Goal: Transaction & Acquisition: Purchase product/service

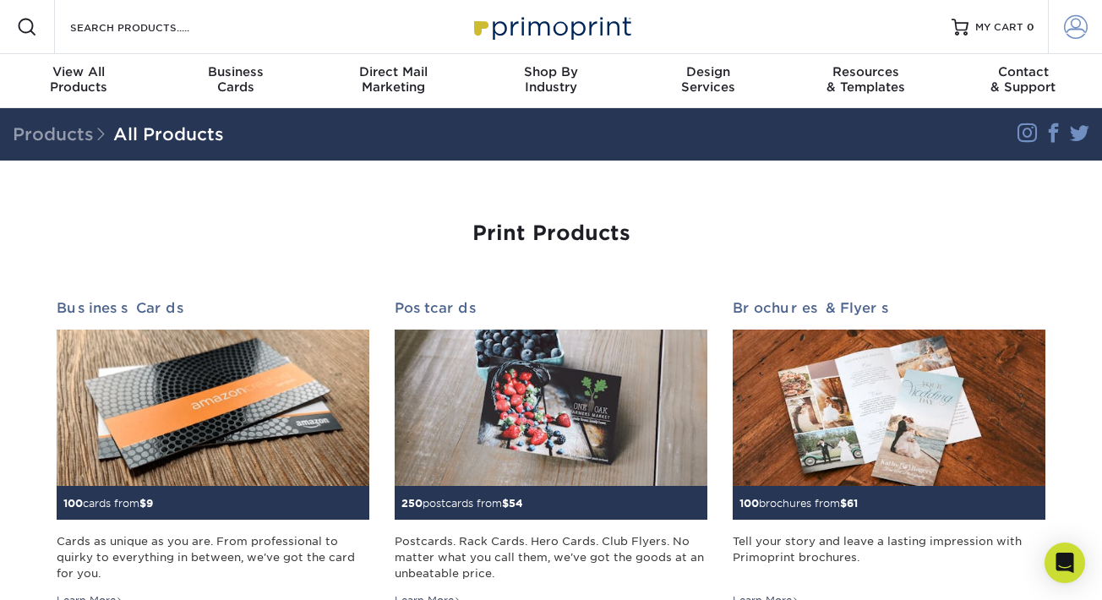
type input "slp@caseydevoti.com"
click at [1070, 31] on span at bounding box center [1076, 27] width 24 height 24
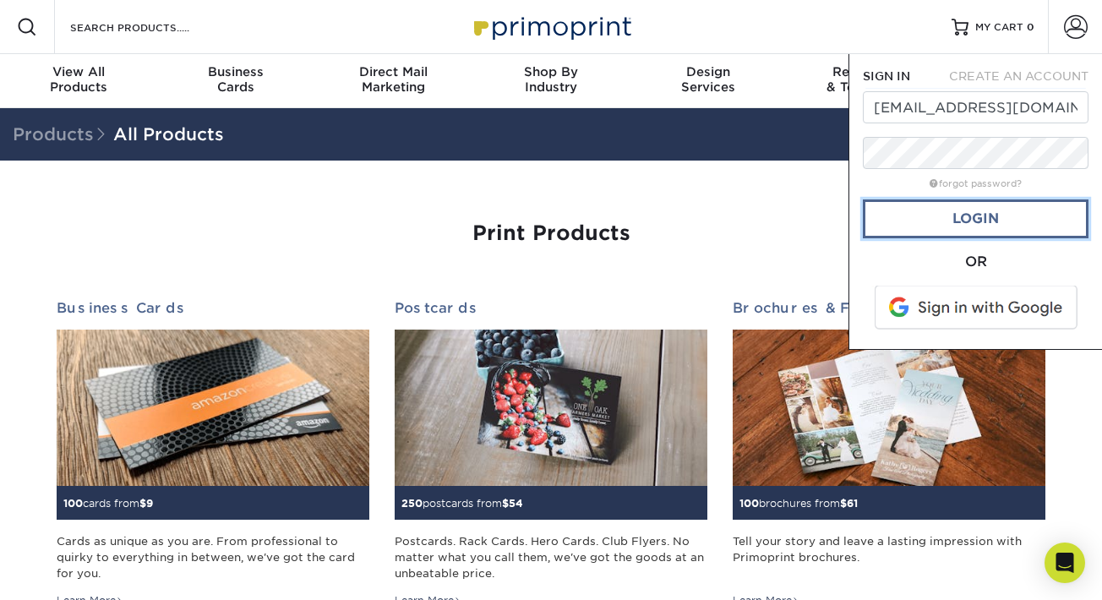
click at [969, 220] on link "Login" at bounding box center [976, 218] width 226 height 39
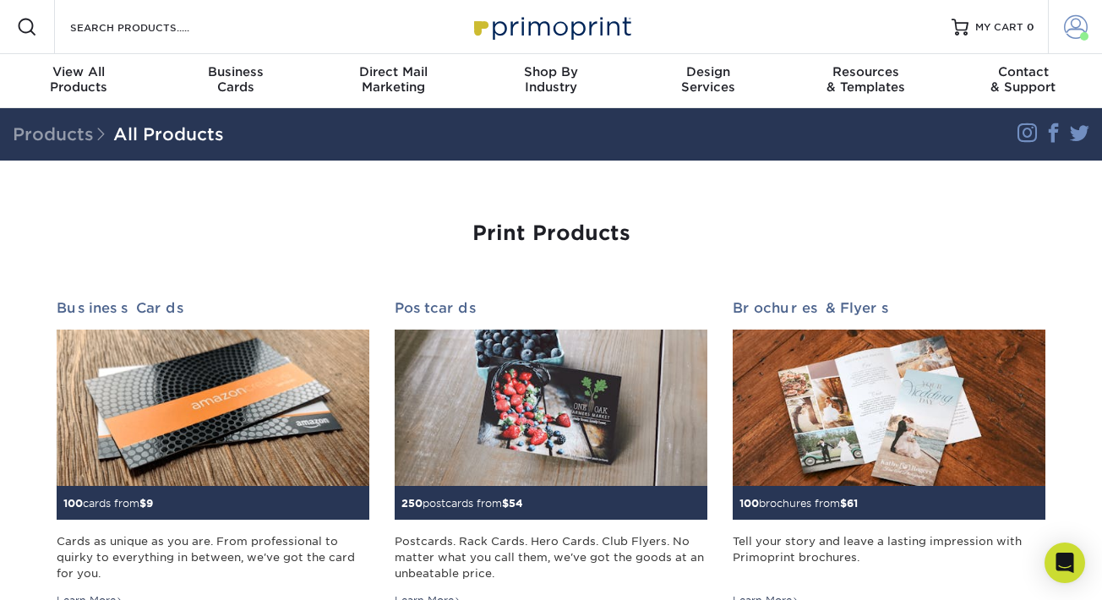
click at [1078, 30] on span at bounding box center [1076, 27] width 24 height 24
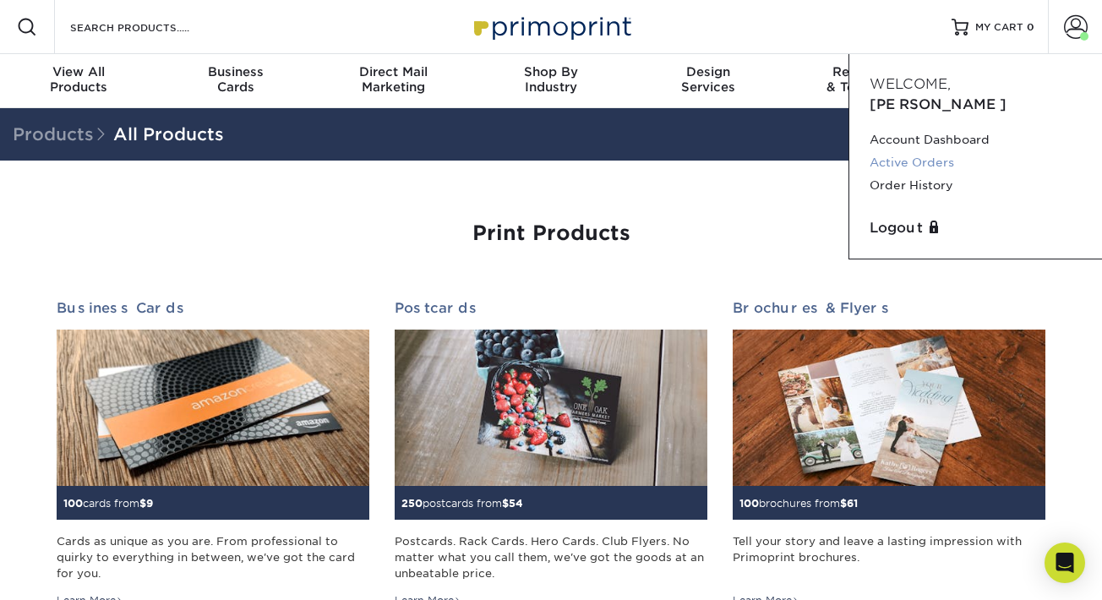
click at [916, 151] on link "Active Orders" at bounding box center [975, 162] width 212 height 23
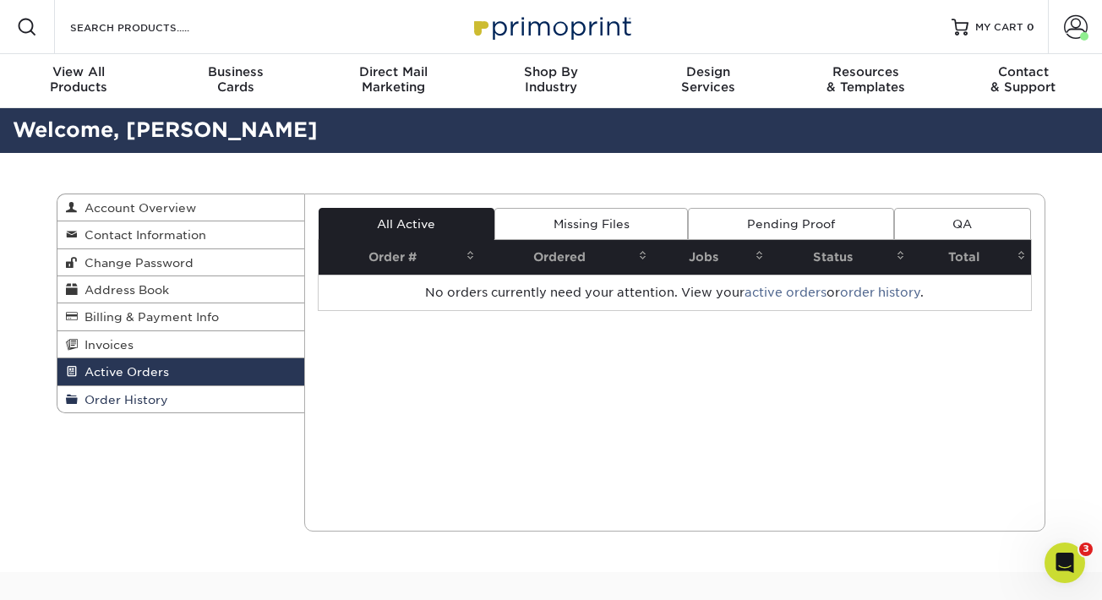
click at [147, 400] on span "Order History" at bounding box center [123, 400] width 90 height 14
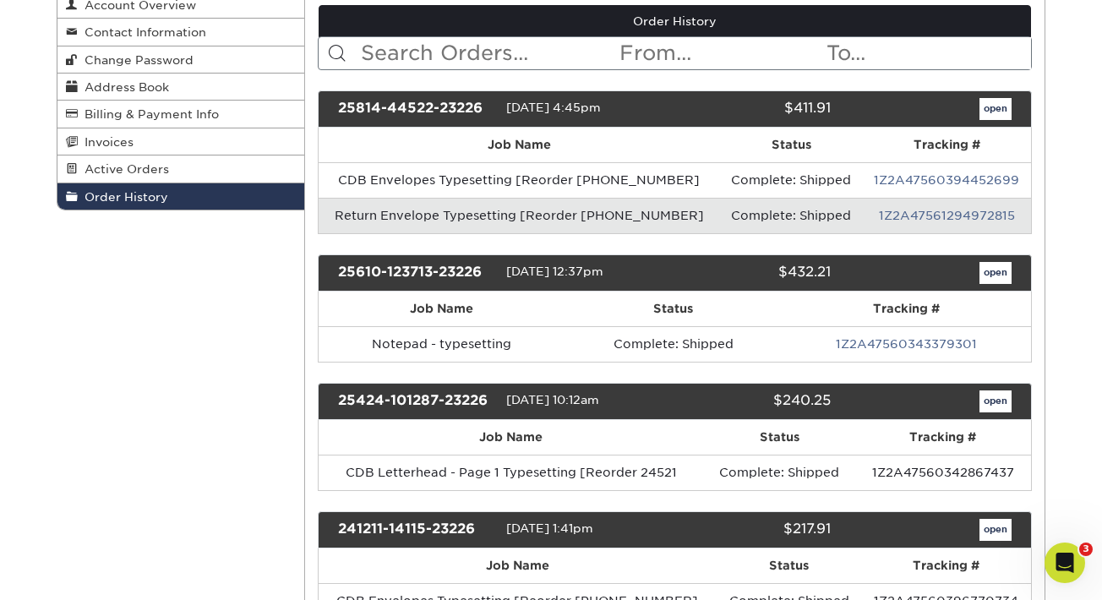
scroll to position [270, 0]
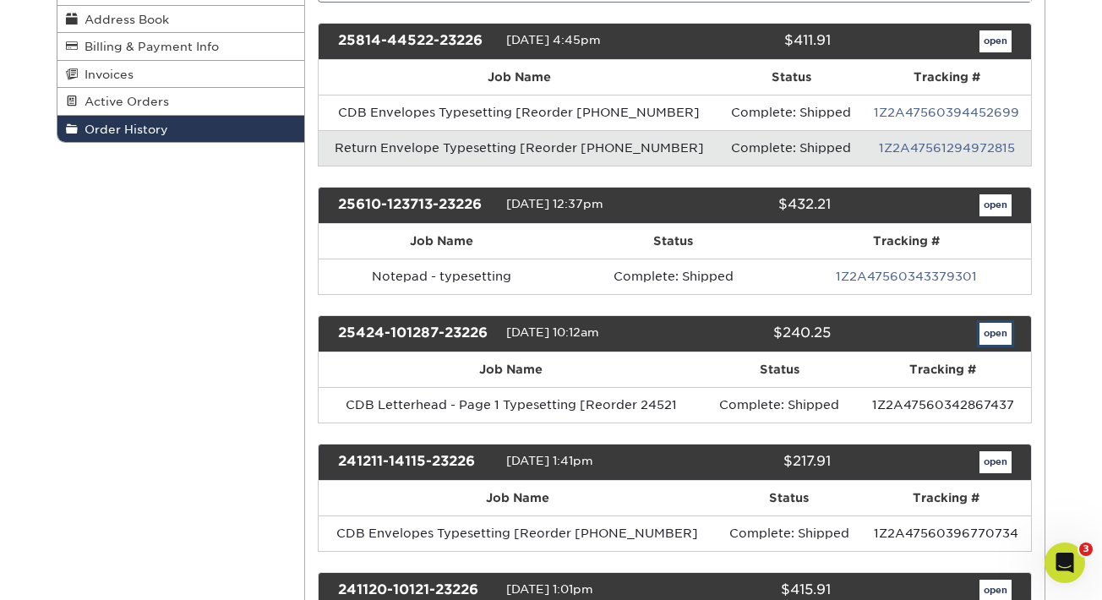
click at [995, 332] on link "open" at bounding box center [995, 334] width 32 height 22
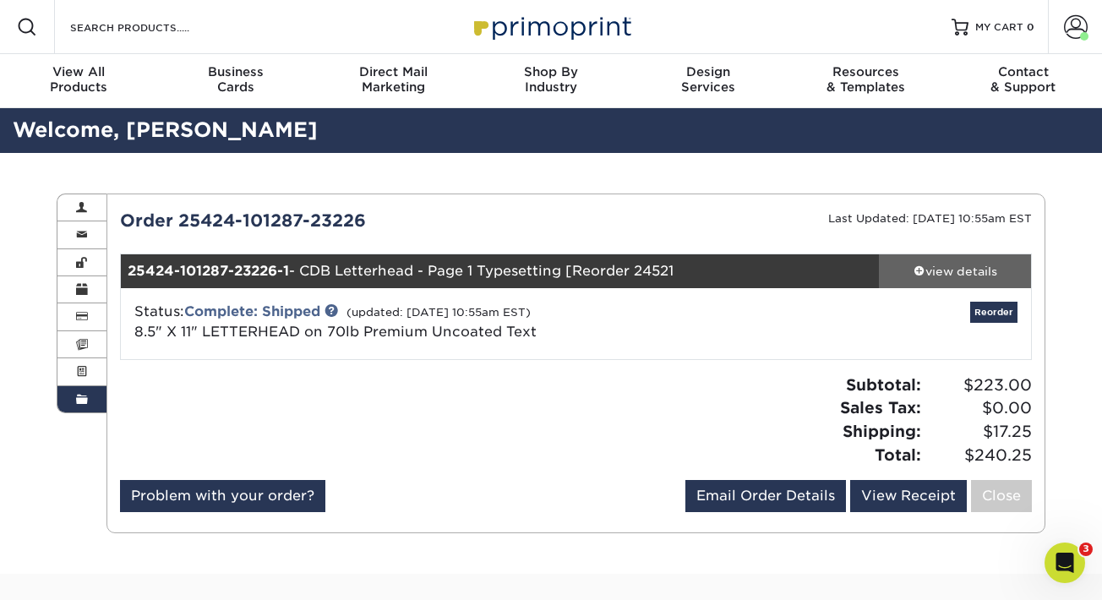
click at [906, 268] on div "view details" at bounding box center [955, 271] width 152 height 17
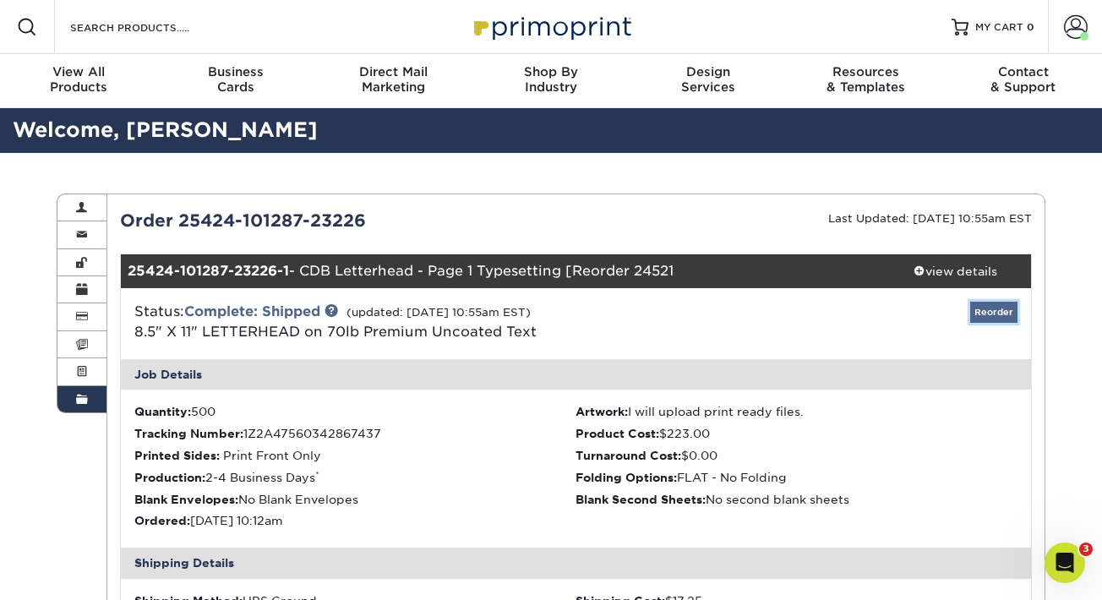
click at [990, 310] on link "Reorder" at bounding box center [993, 312] width 47 height 21
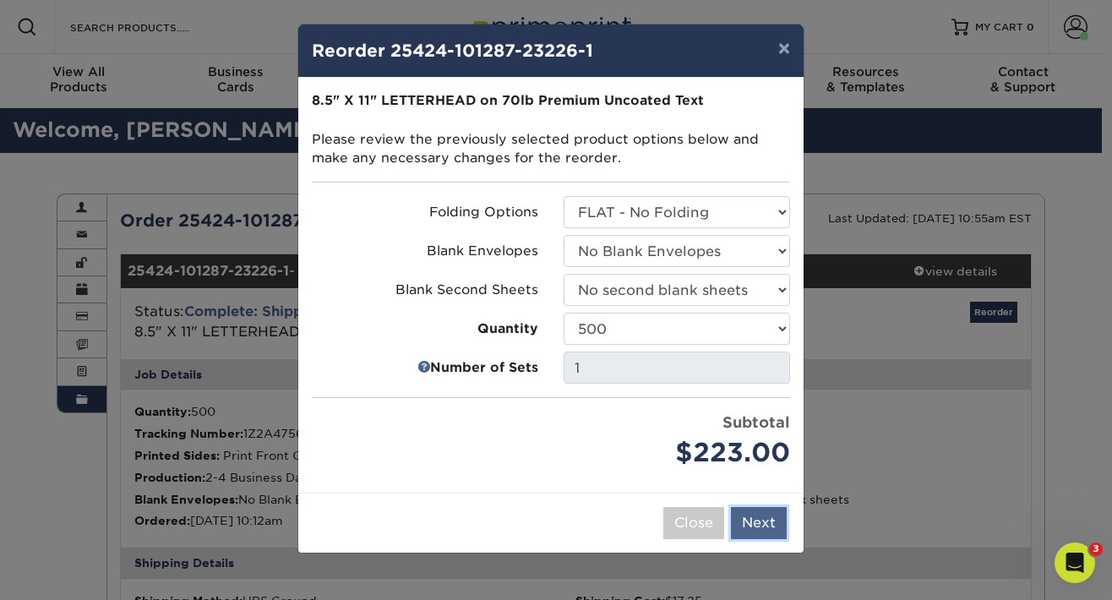
click at [760, 528] on button "Next" at bounding box center [759, 523] width 56 height 32
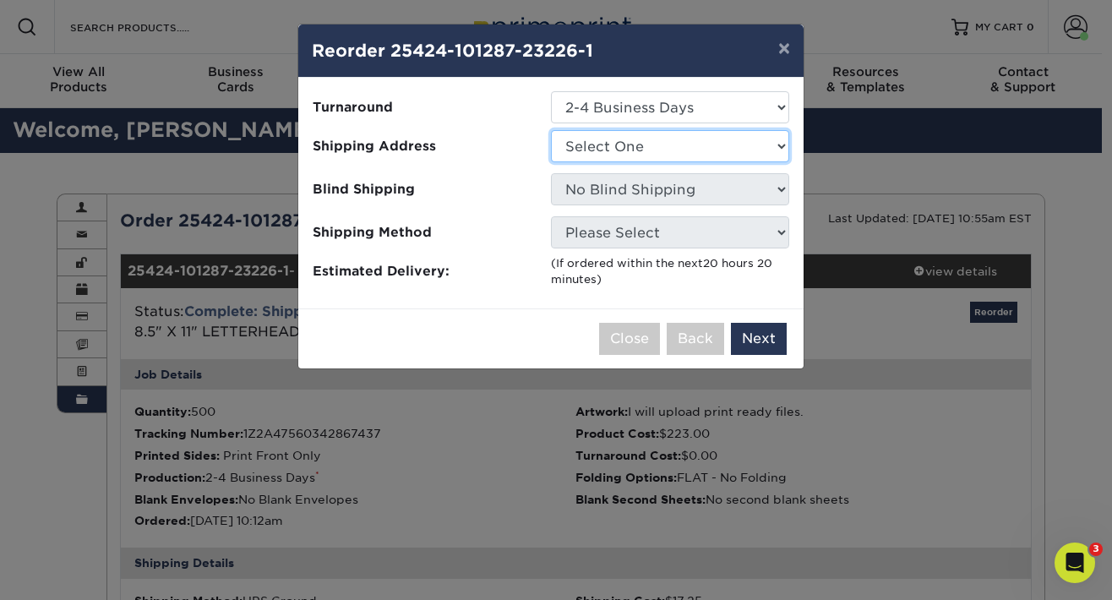
click at [613, 139] on select "Select One New: Casey, Devoti & Brockland" at bounding box center [670, 146] width 238 height 32
select select "193058"
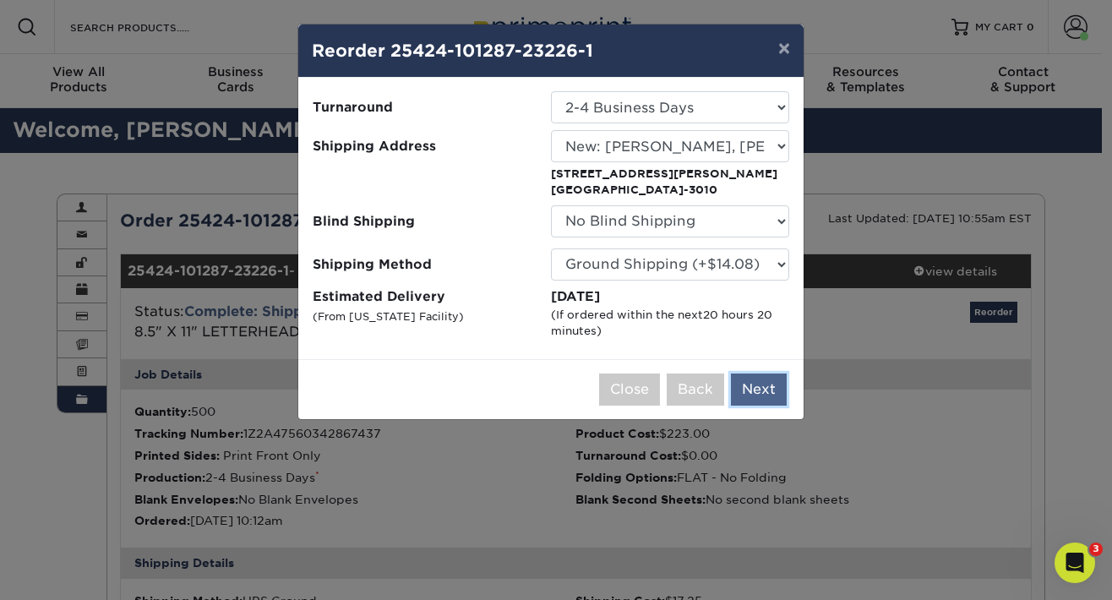
click at [751, 384] on button "Next" at bounding box center [759, 389] width 56 height 32
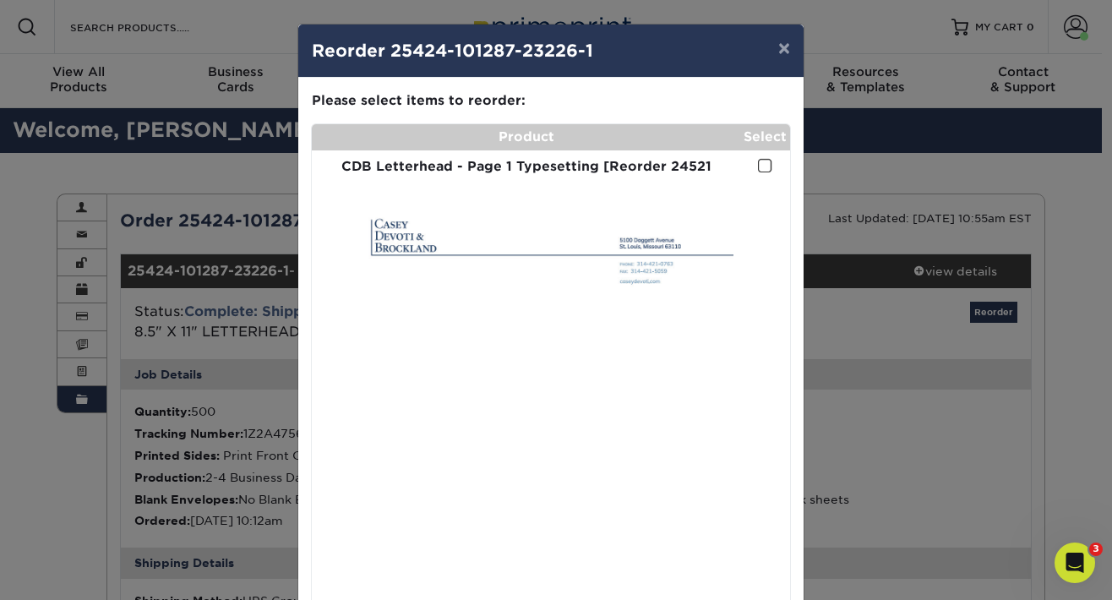
click at [759, 164] on span at bounding box center [765, 166] width 14 height 16
click at [0, 0] on input "checkbox" at bounding box center [0, 0] width 0 height 0
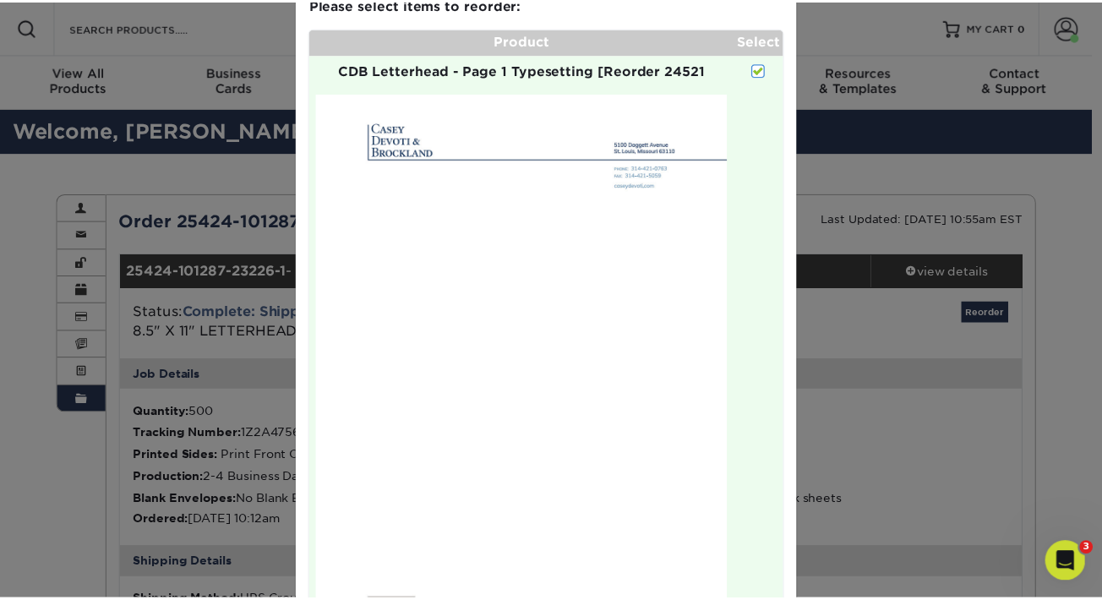
scroll to position [230, 0]
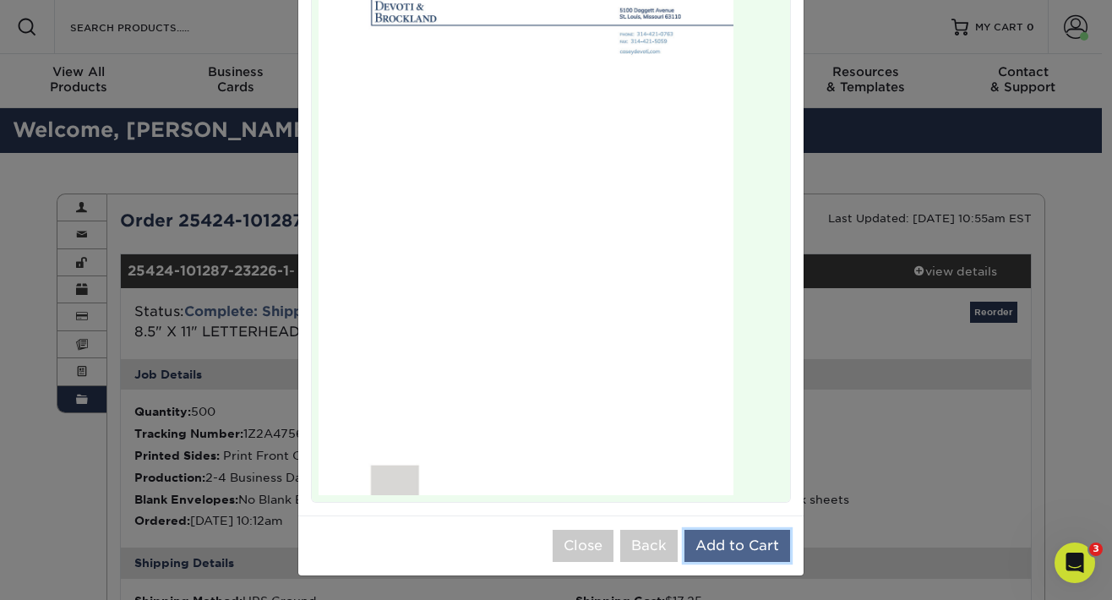
click at [740, 537] on button "Add to Cart" at bounding box center [737, 546] width 106 height 32
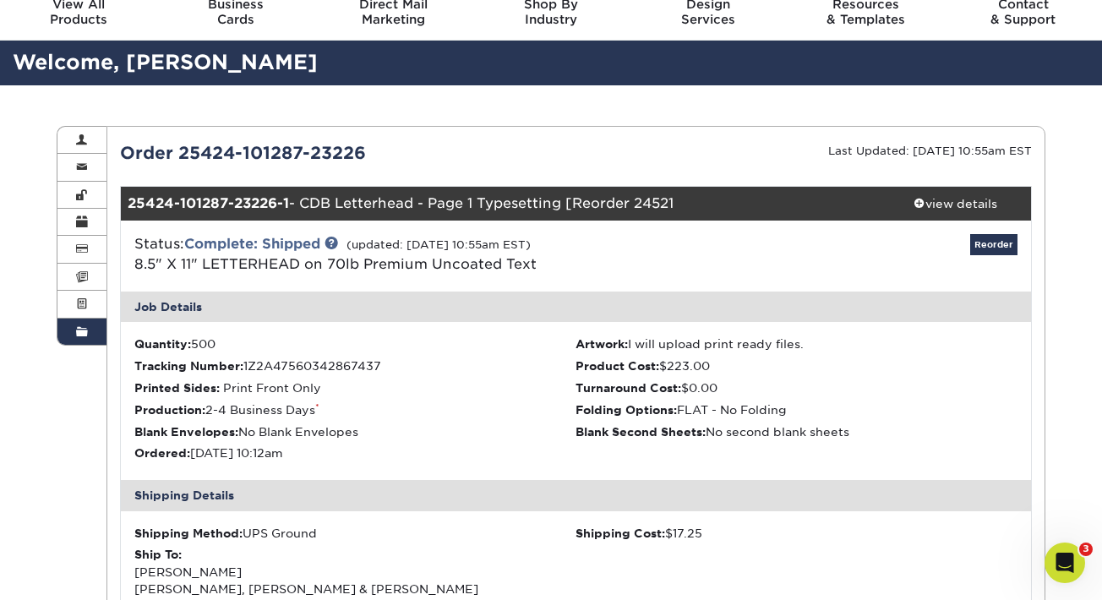
scroll to position [0, 0]
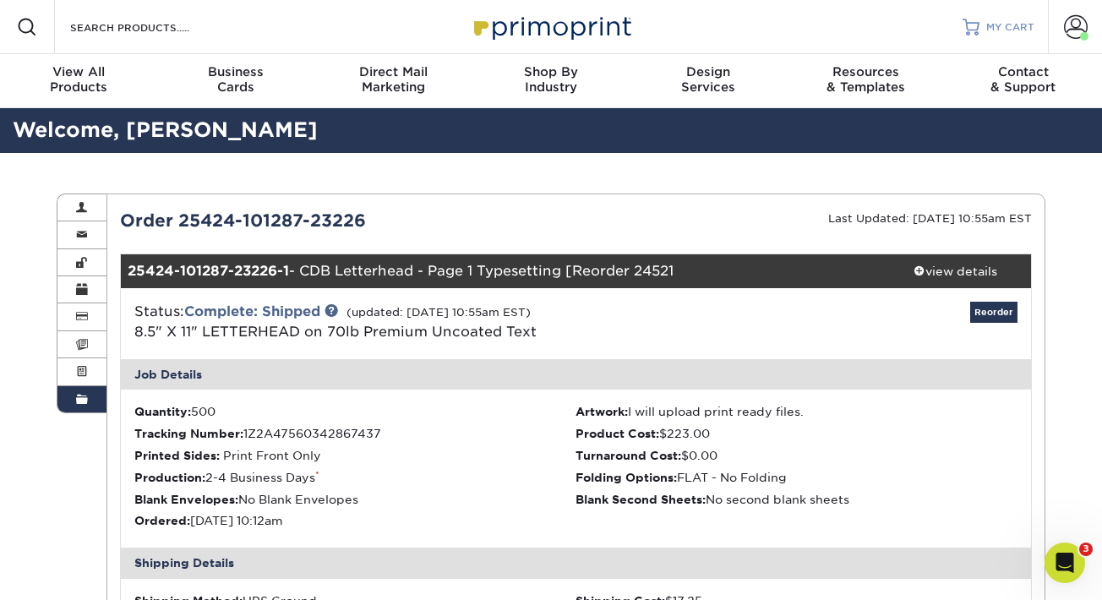
click at [1007, 30] on span "MY CART" at bounding box center [1010, 27] width 48 height 14
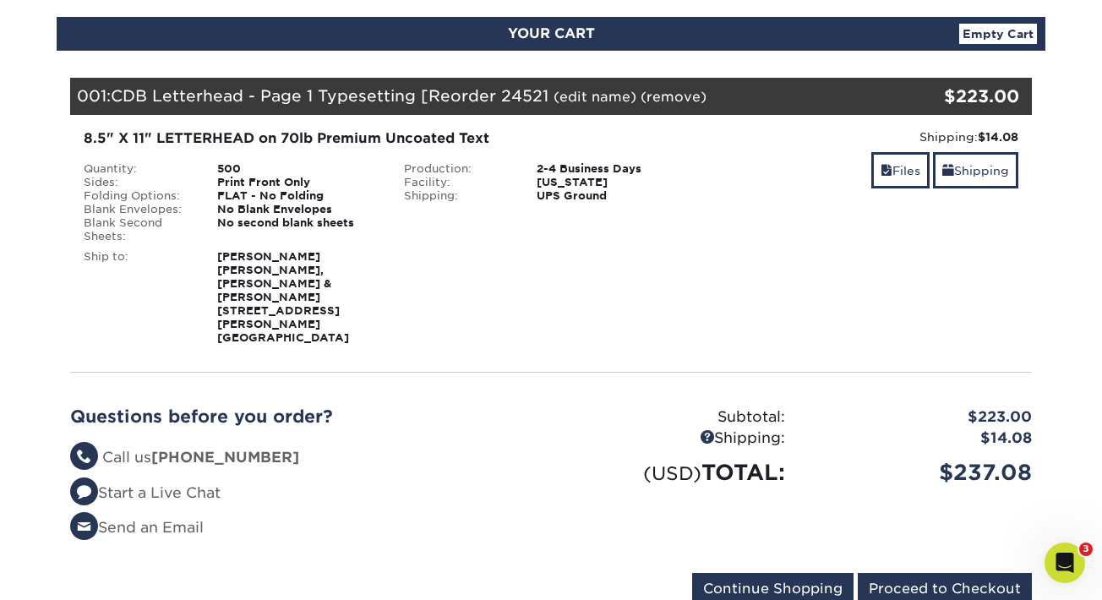
scroll to position [203, 0]
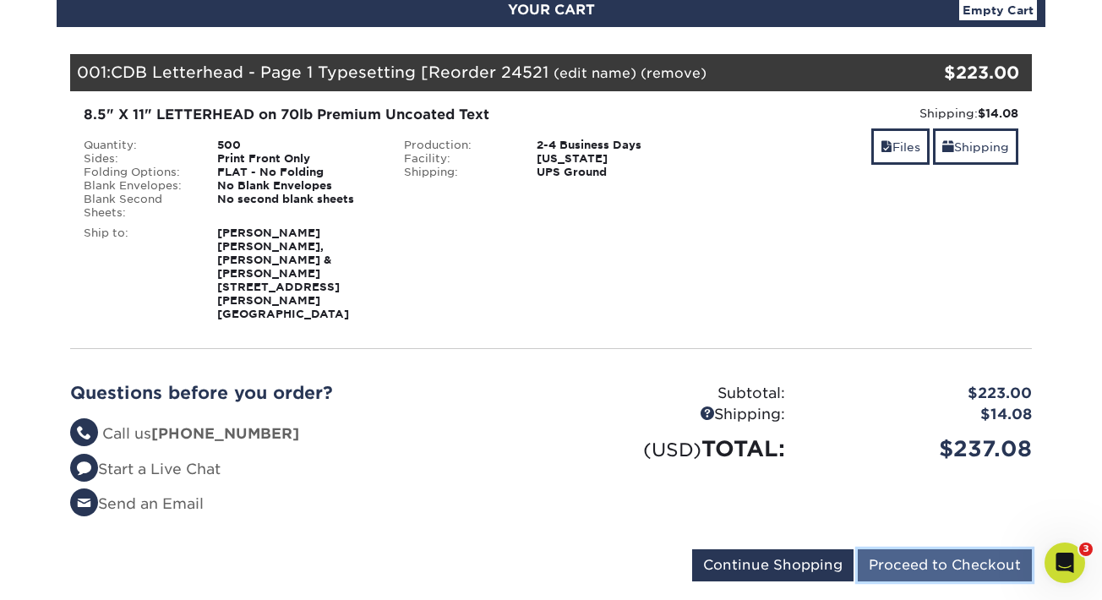
click at [939, 549] on input "Proceed to Checkout" at bounding box center [944, 565] width 174 height 32
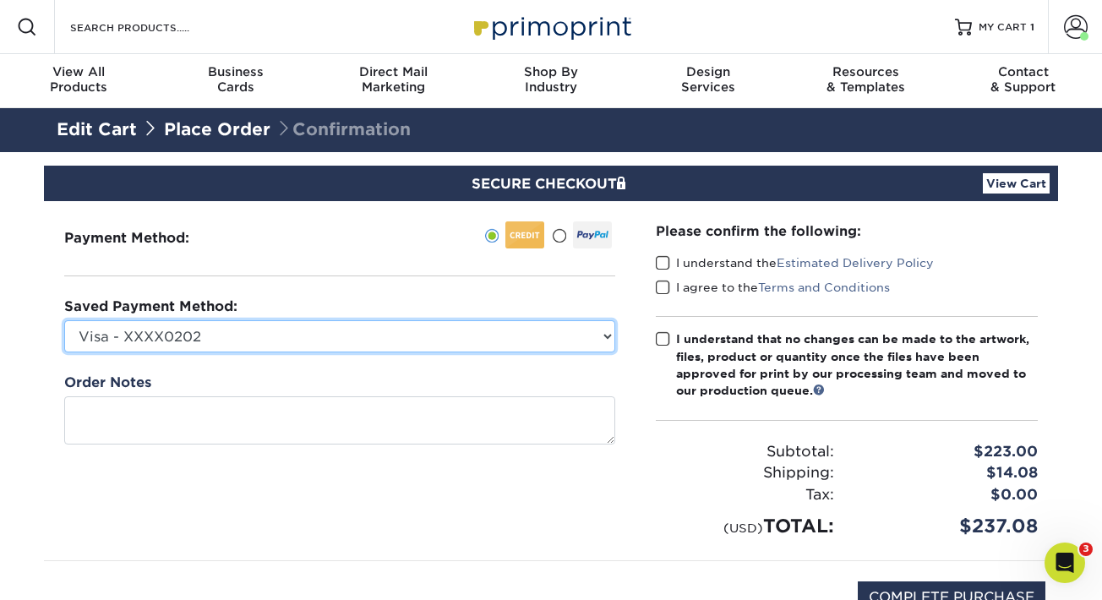
click at [440, 335] on select "Visa - XXXX0202 Visa - XXXX5009 Visa - XXXX9229 Visa - XXXX4792 Visa - XXXX8465…" at bounding box center [339, 336] width 551 height 32
select select "75229"
click at [64, 320] on select "Visa - XXXX0202 Visa - XXXX5009 Visa - XXXX9229 Visa - XXXX4792 Visa - XXXX8465…" at bounding box center [339, 336] width 551 height 32
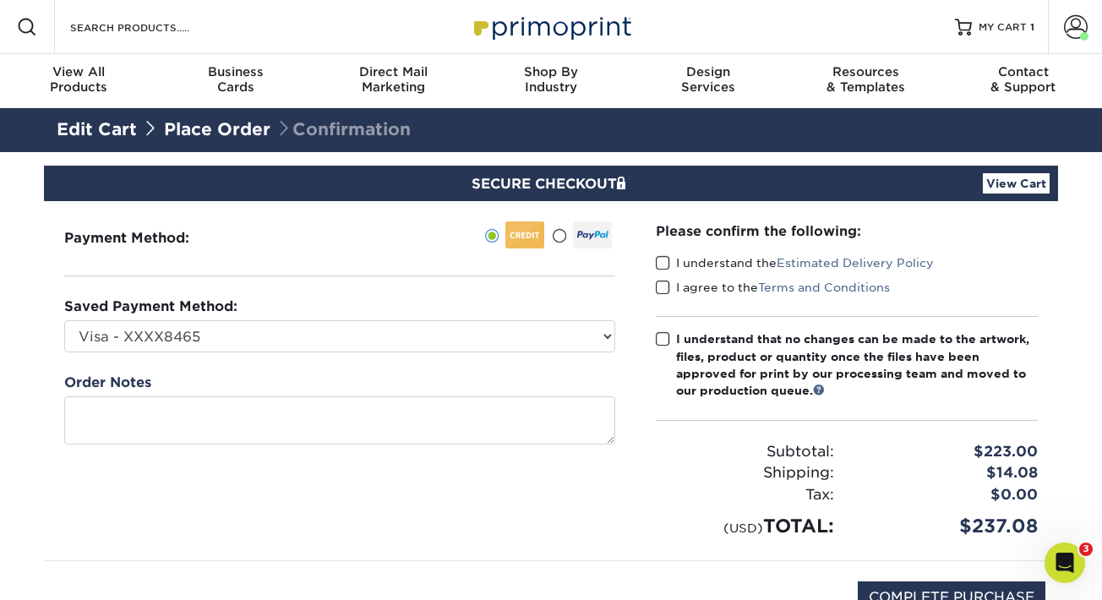
click at [659, 259] on span at bounding box center [663, 263] width 14 height 16
click at [0, 0] on input "I understand the Estimated Delivery Policy" at bounding box center [0, 0] width 0 height 0
click at [665, 286] on span at bounding box center [663, 288] width 14 height 16
click at [0, 0] on input "I agree to the Terms and Conditions" at bounding box center [0, 0] width 0 height 0
click at [660, 343] on span at bounding box center [663, 339] width 14 height 16
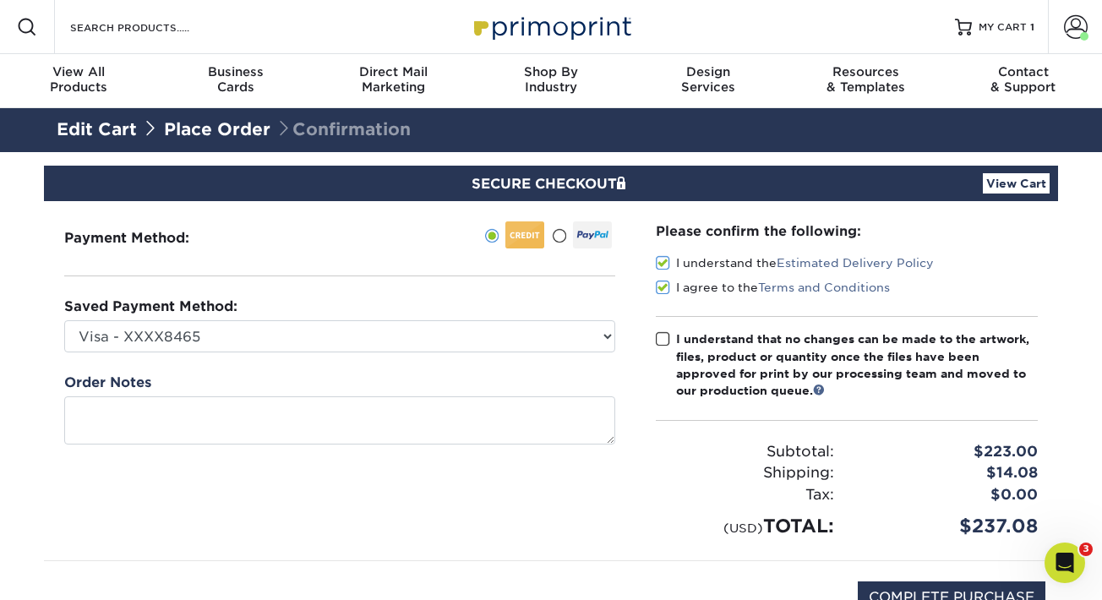
click at [0, 0] on input "I understand that no changes can be made to the artwork, files, product or quan…" at bounding box center [0, 0] width 0 height 0
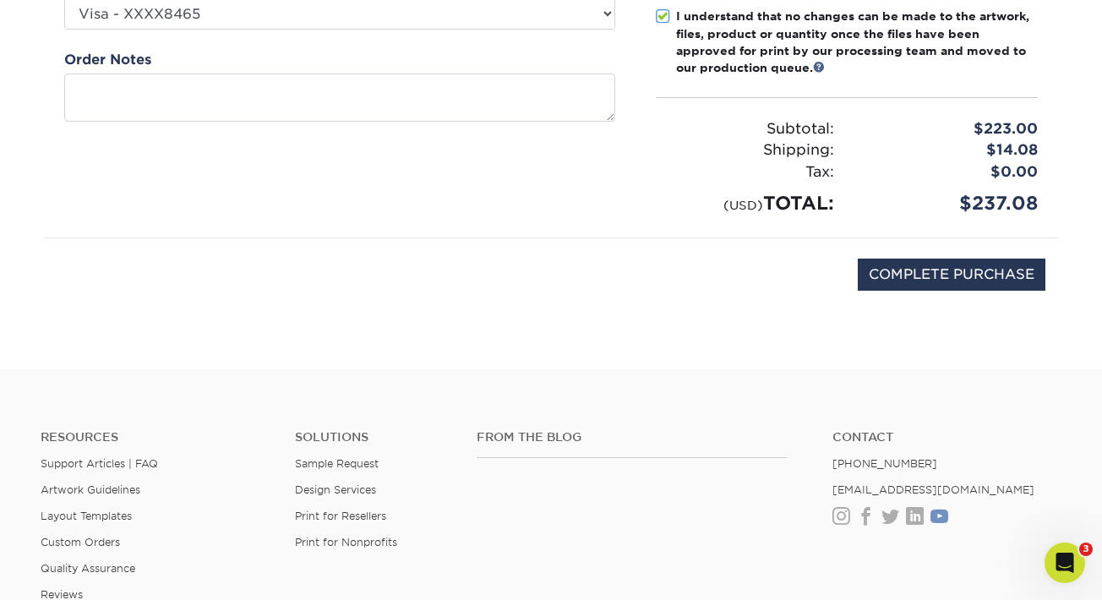
scroll to position [338, 0]
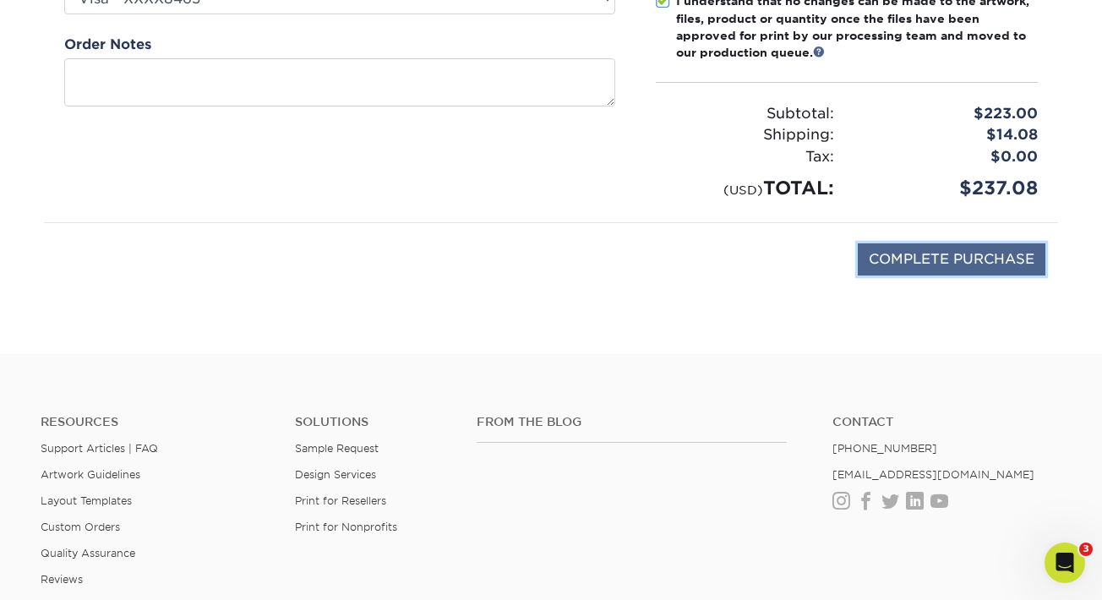
click at [924, 257] on input "COMPLETE PURCHASE" at bounding box center [951, 259] width 188 height 32
type input "PROCESSING, PLEASE WAIT..."
